Goal: Task Accomplishment & Management: Manage account settings

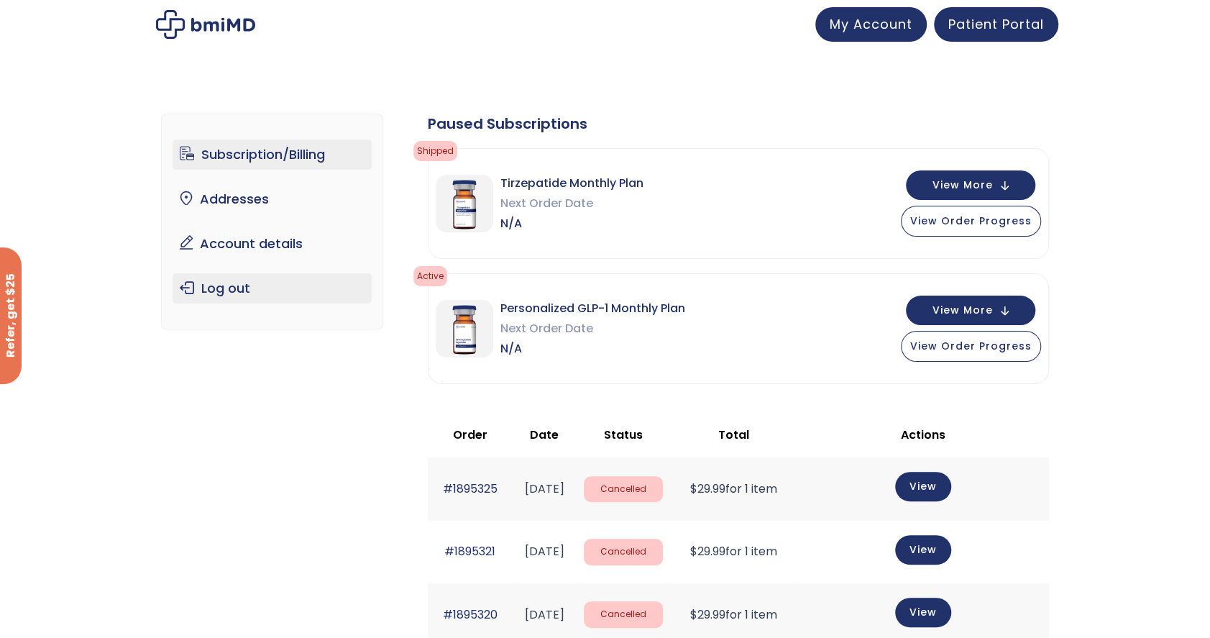
click at [238, 286] on link "Log out" at bounding box center [272, 288] width 199 height 30
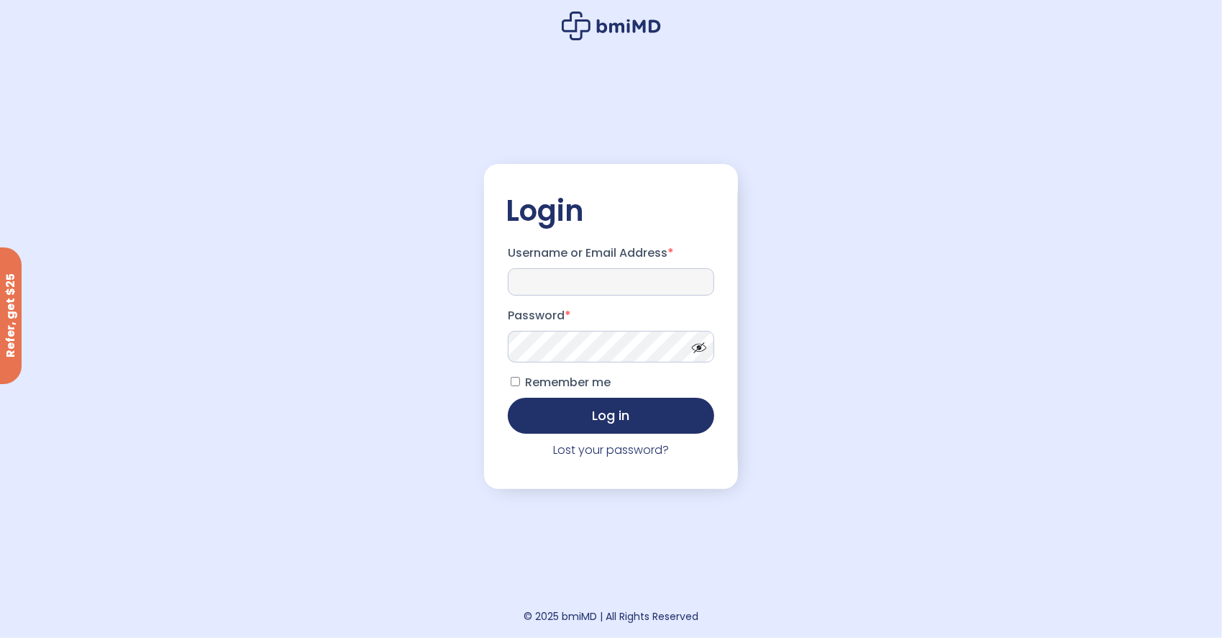
click at [582, 285] on input "Username or Email Address *" at bounding box center [611, 281] width 207 height 27
type input "**********"
click at [620, 420] on button "Log in" at bounding box center [611, 414] width 207 height 36
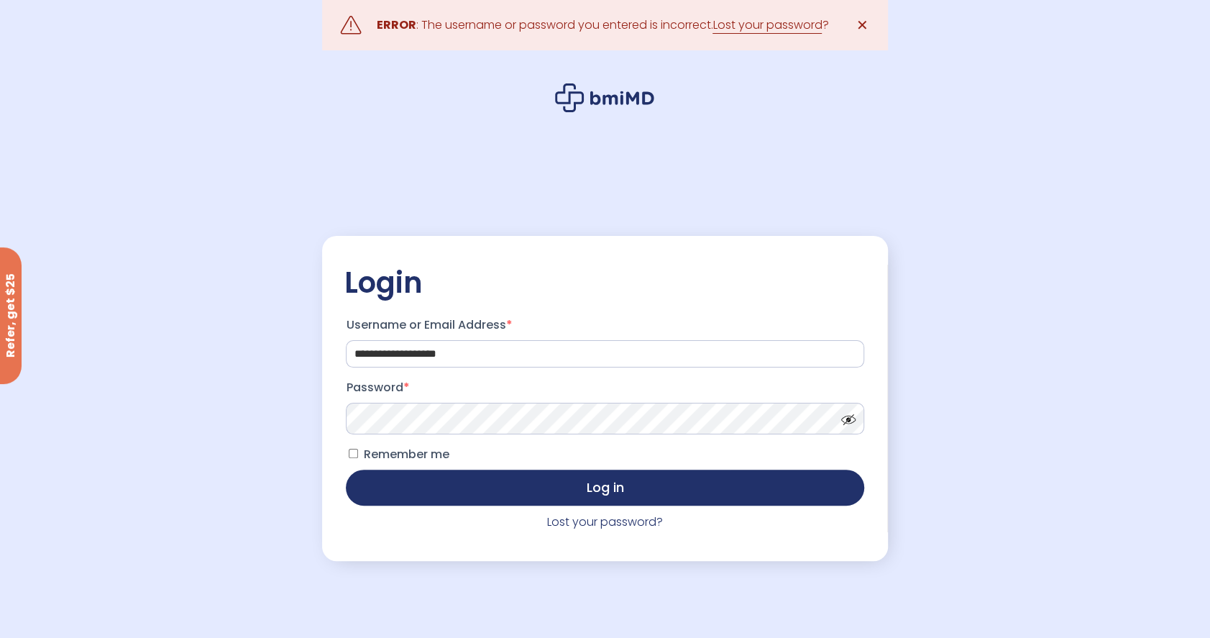
click at [849, 420] on span at bounding box center [845, 416] width 22 height 11
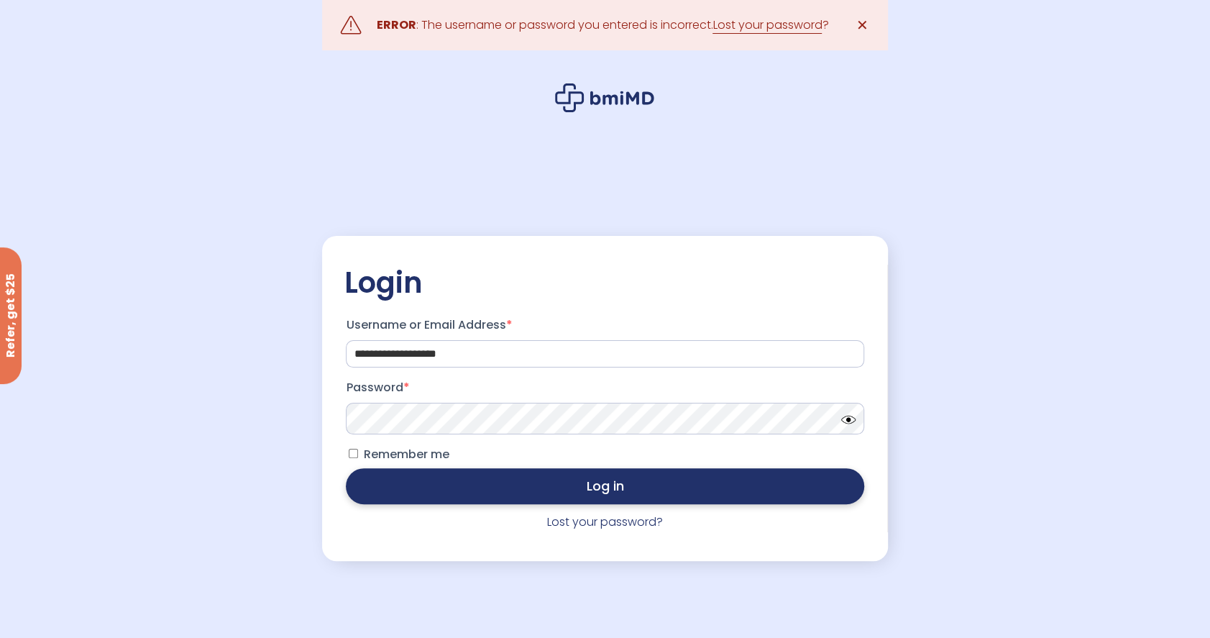
click at [641, 492] on button "Log in" at bounding box center [605, 486] width 518 height 36
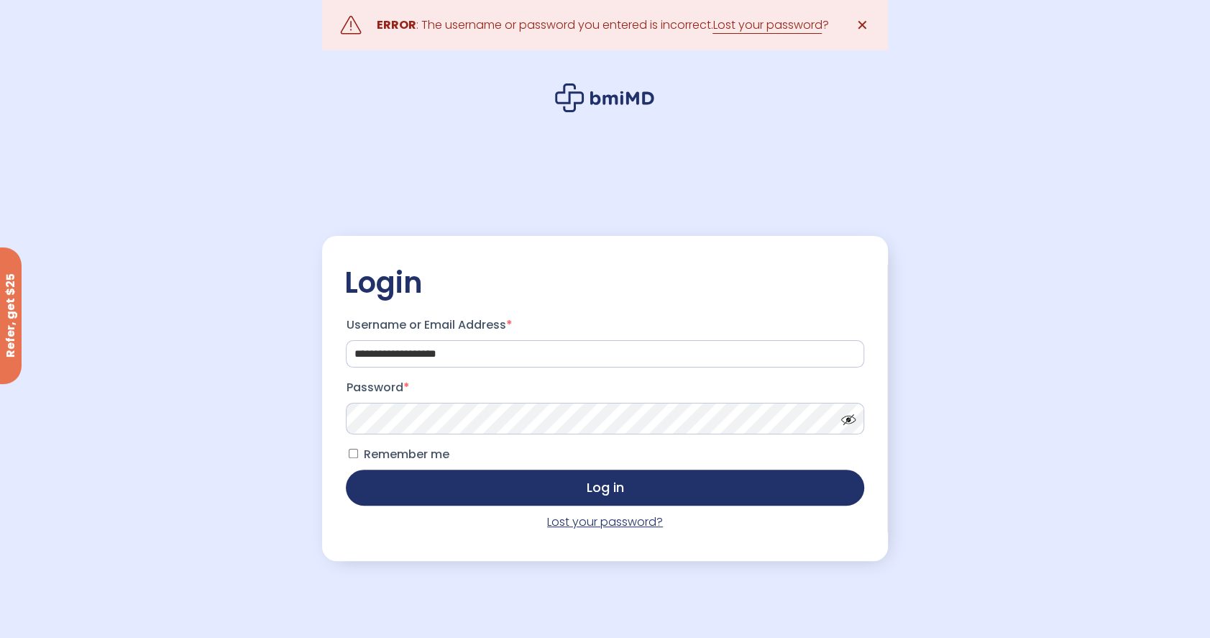
click at [616, 523] on link "Lost your password?" at bounding box center [605, 521] width 116 height 17
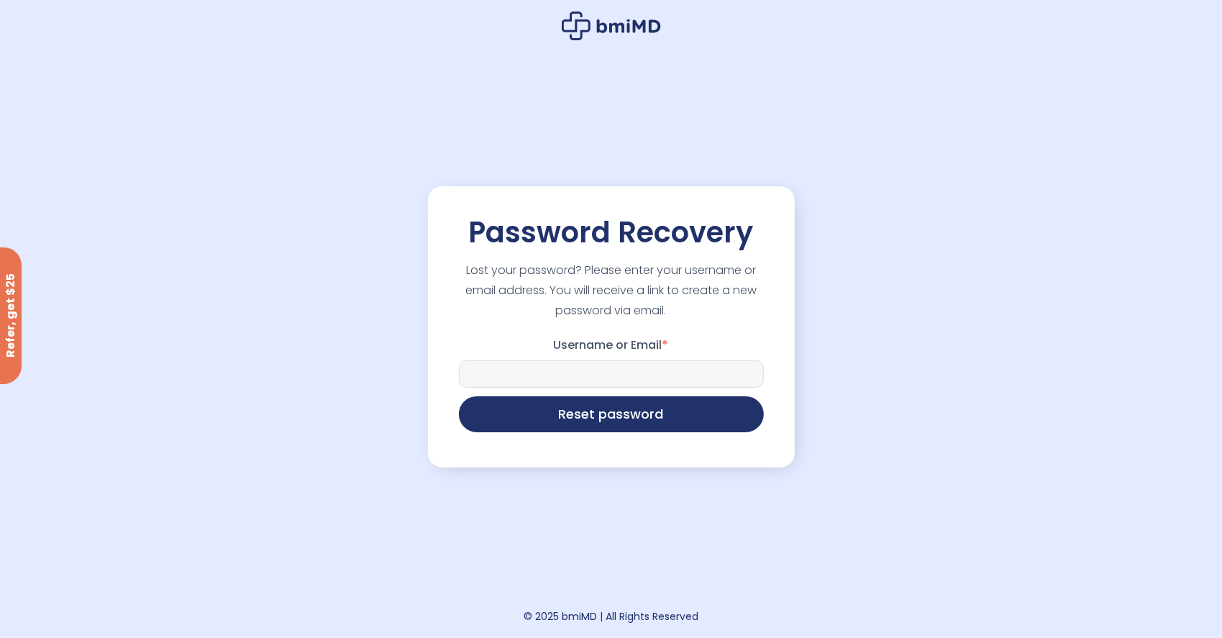
click at [526, 388] on input "Username or Email *" at bounding box center [611, 373] width 305 height 27
type input "*"
click at [613, 24] on icon at bounding box center [628, 26] width 64 height 14
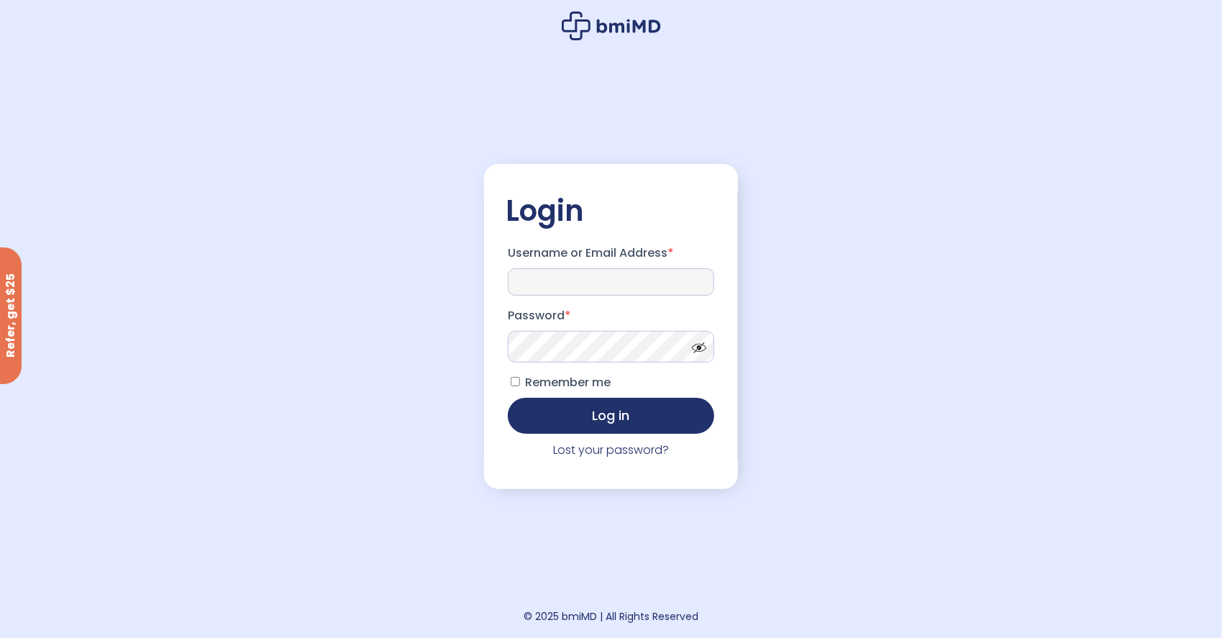
click at [561, 283] on input "Username or Email Address *" at bounding box center [611, 281] width 207 height 27
type input "**********"
click at [695, 348] on span at bounding box center [696, 344] width 22 height 11
click at [608, 414] on button "Log in" at bounding box center [611, 414] width 207 height 36
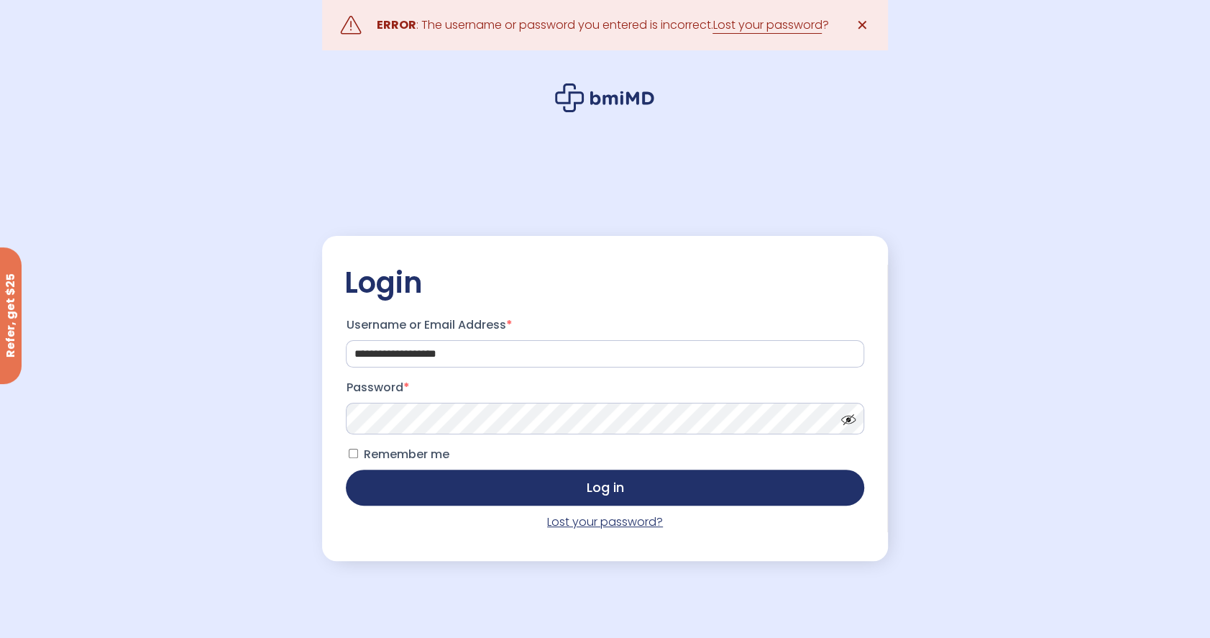
click at [587, 525] on link "Lost your password?" at bounding box center [605, 521] width 116 height 17
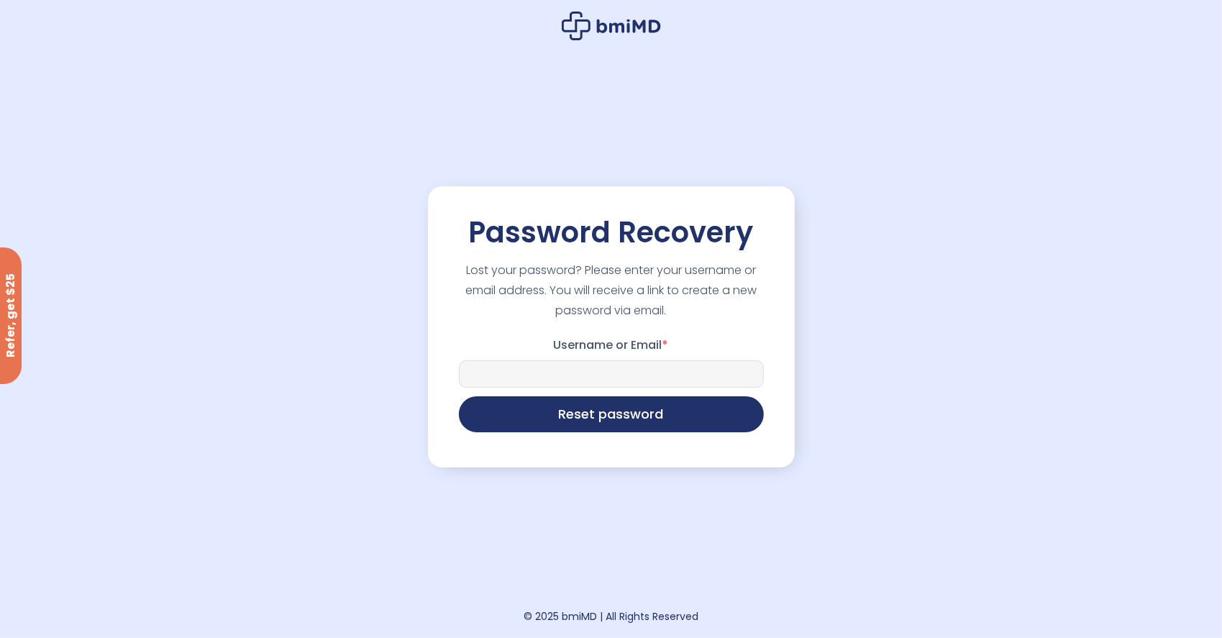
click at [564, 376] on input "Username or Email *" at bounding box center [611, 373] width 305 height 27
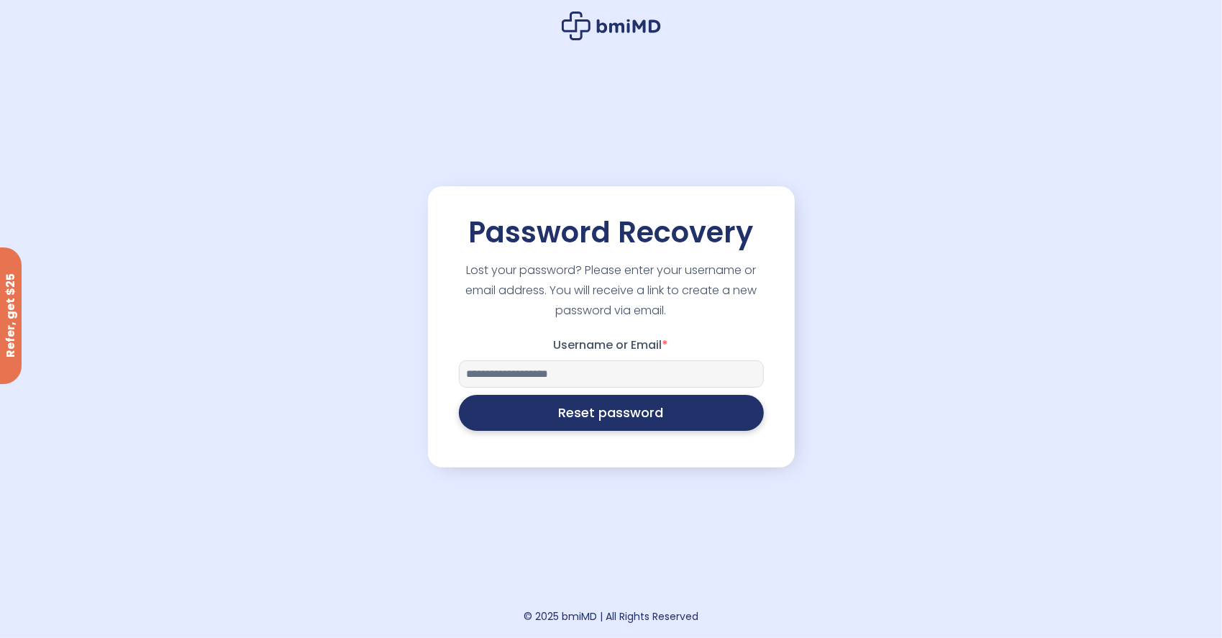
type input "**********"
click at [599, 417] on button "Reset password" at bounding box center [611, 413] width 305 height 36
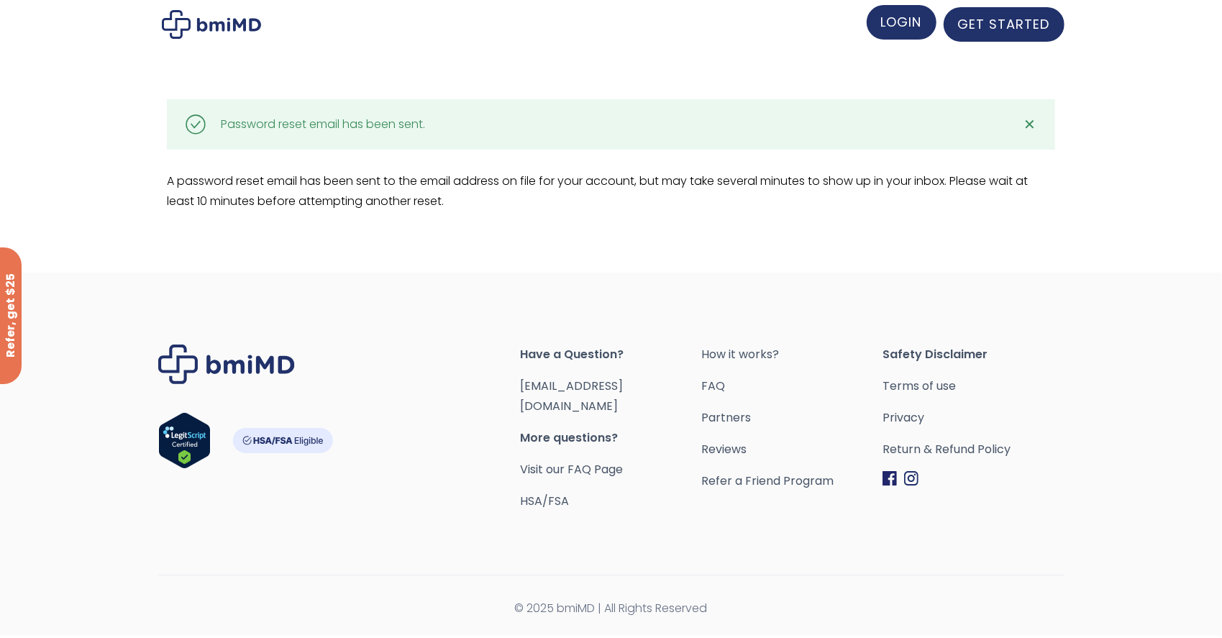
click at [921, 23] on span "LOGIN" at bounding box center [901, 22] width 41 height 18
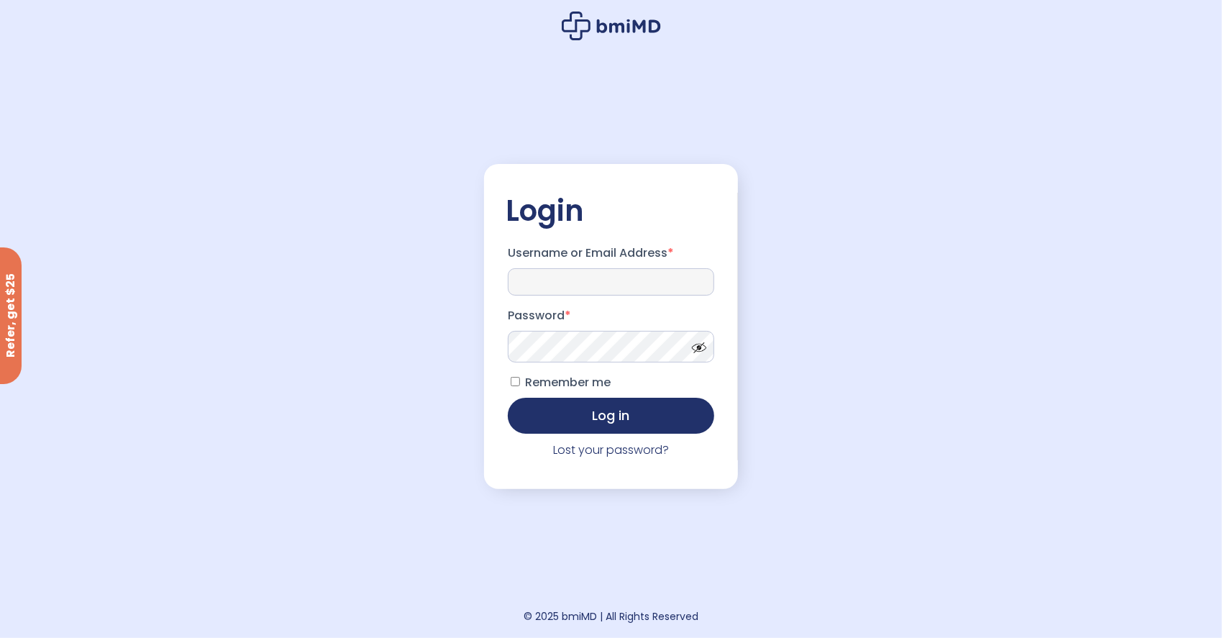
click at [558, 283] on input "Username or Email Address *" at bounding box center [611, 281] width 207 height 27
type input "**********"
click at [628, 416] on button "Log in" at bounding box center [611, 414] width 207 height 36
